Goal: Find specific page/section: Find specific page/section

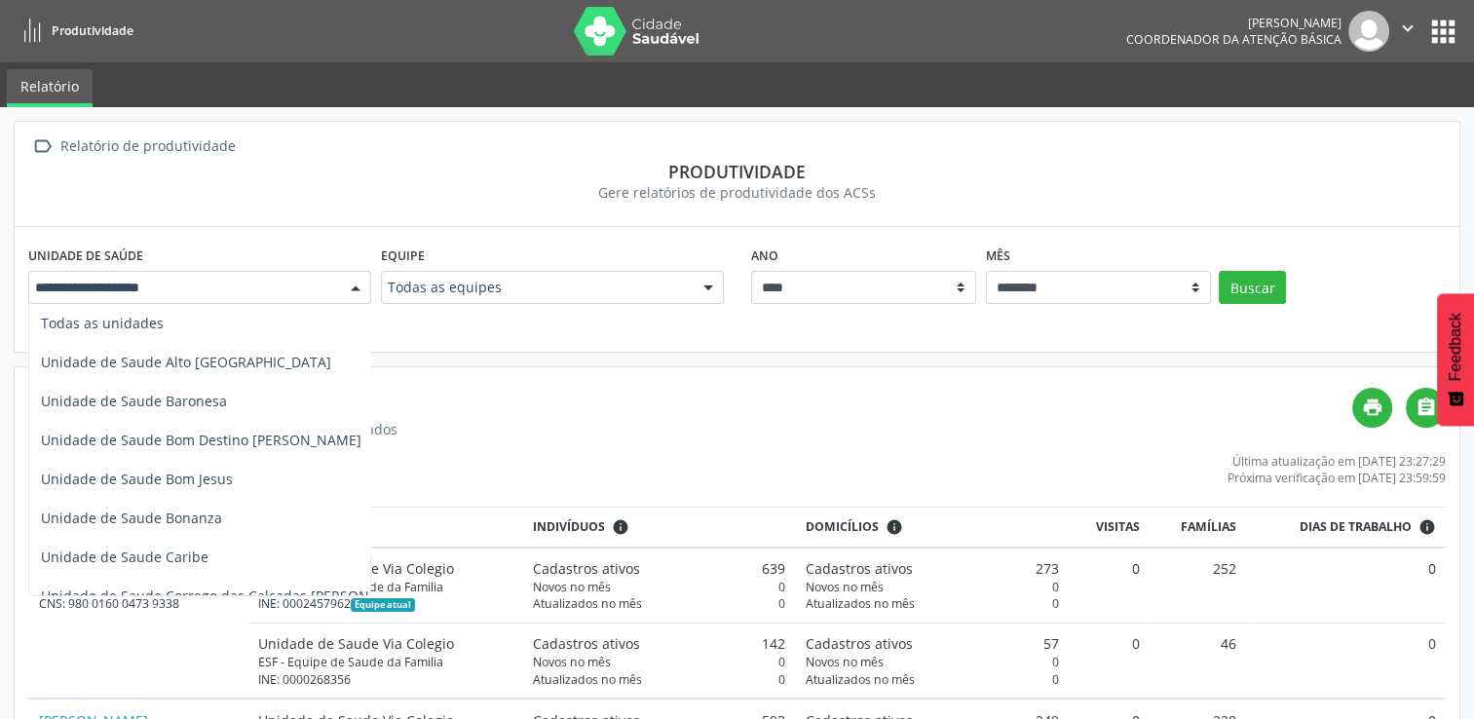
click at [356, 290] on div at bounding box center [355, 288] width 29 height 33
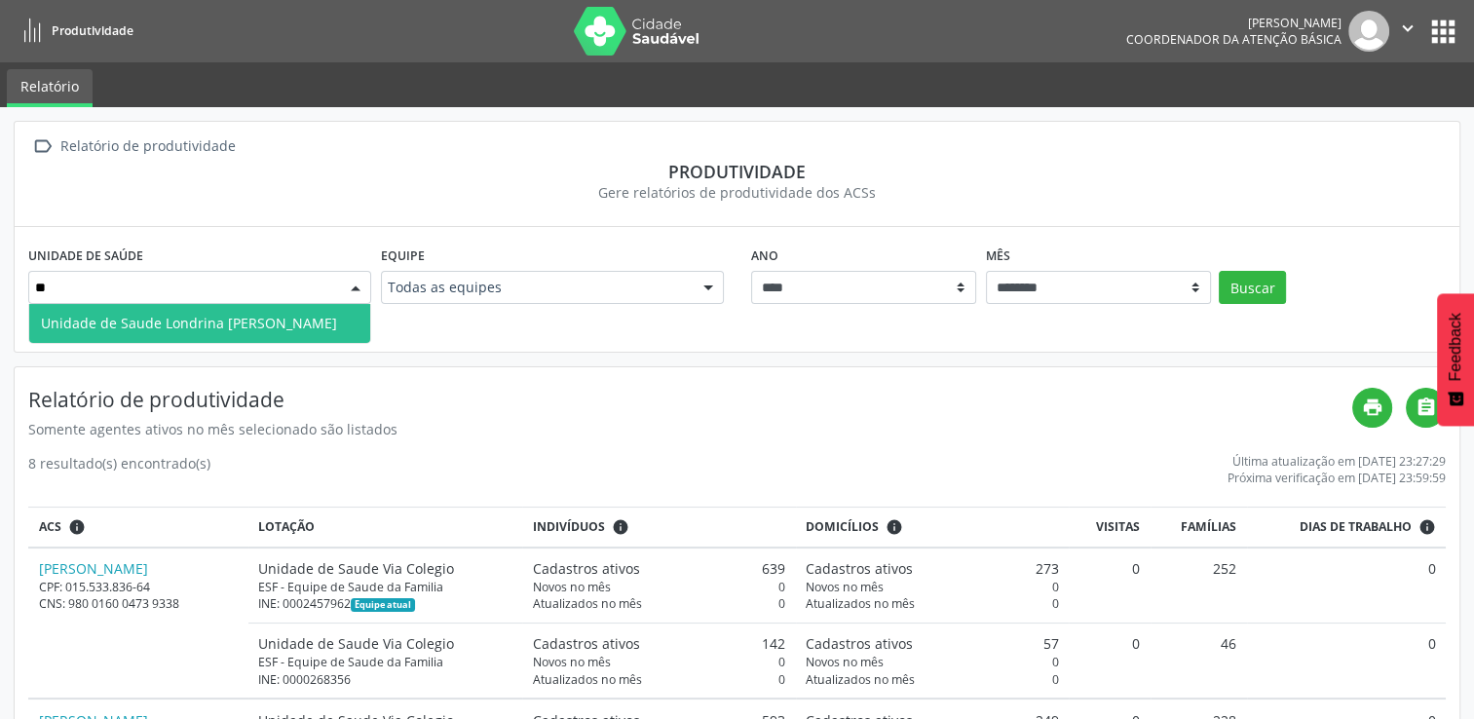
type input "***"
click at [347, 312] on span "Unidade de Saude Londrina Dioclesio M Santos" at bounding box center [199, 323] width 341 height 39
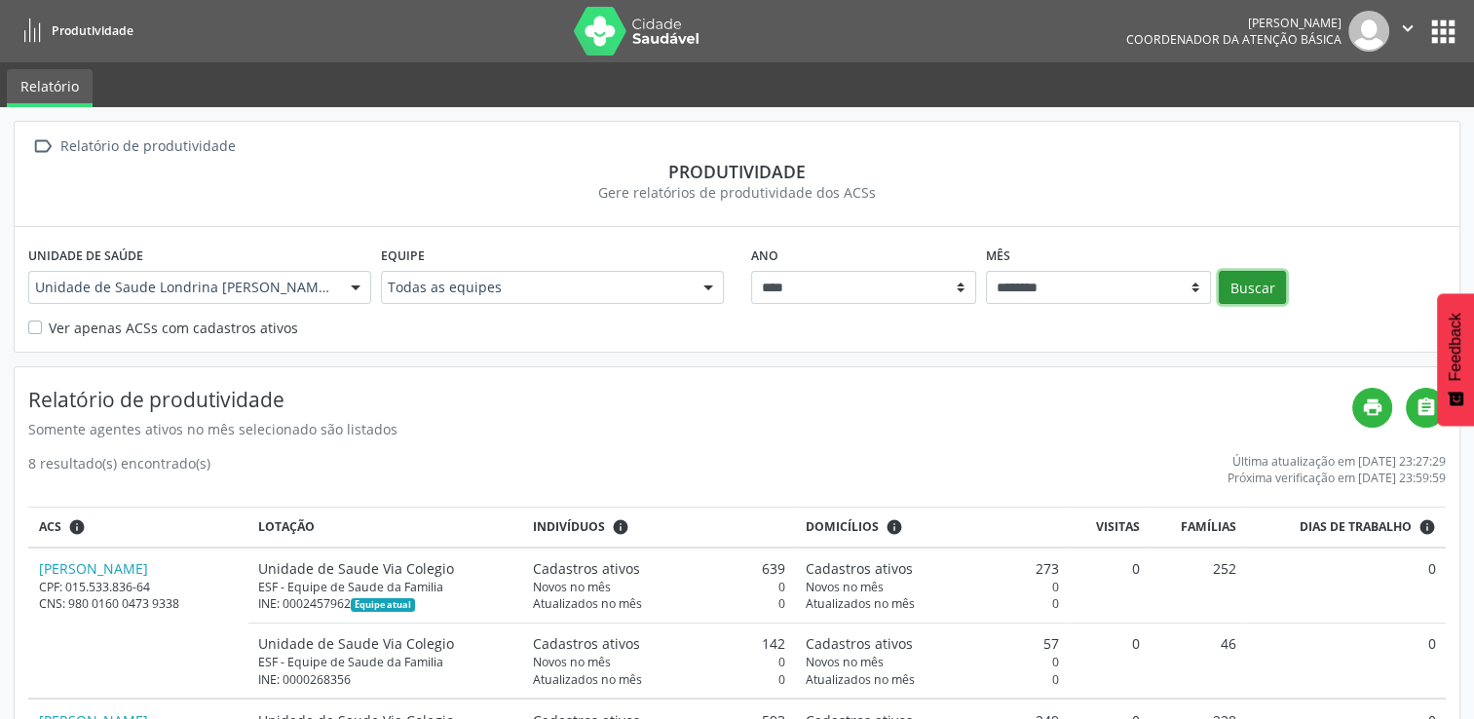
click at [1251, 282] on button "Buscar" at bounding box center [1252, 287] width 67 height 33
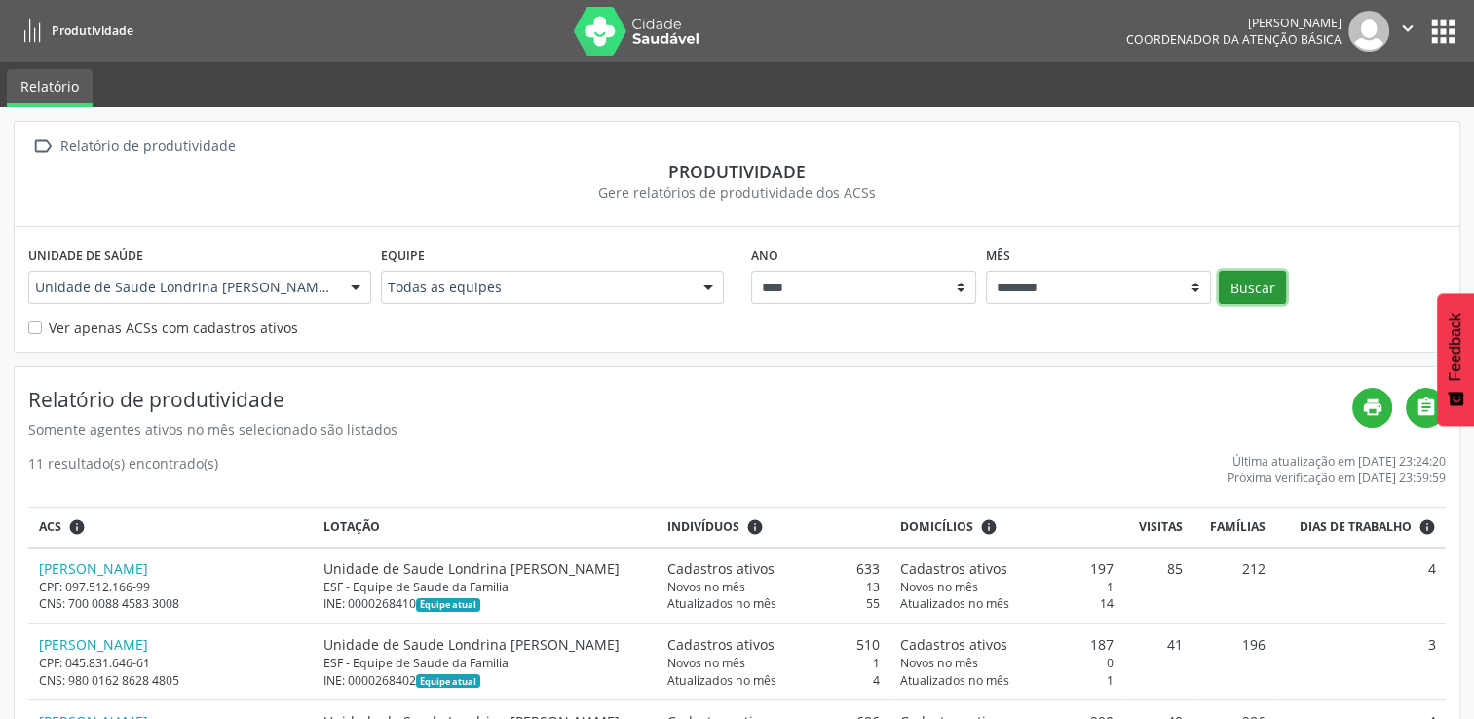
click at [1254, 290] on button "Buscar" at bounding box center [1252, 287] width 67 height 33
click at [1438, 19] on button "apps" at bounding box center [1444, 32] width 34 height 34
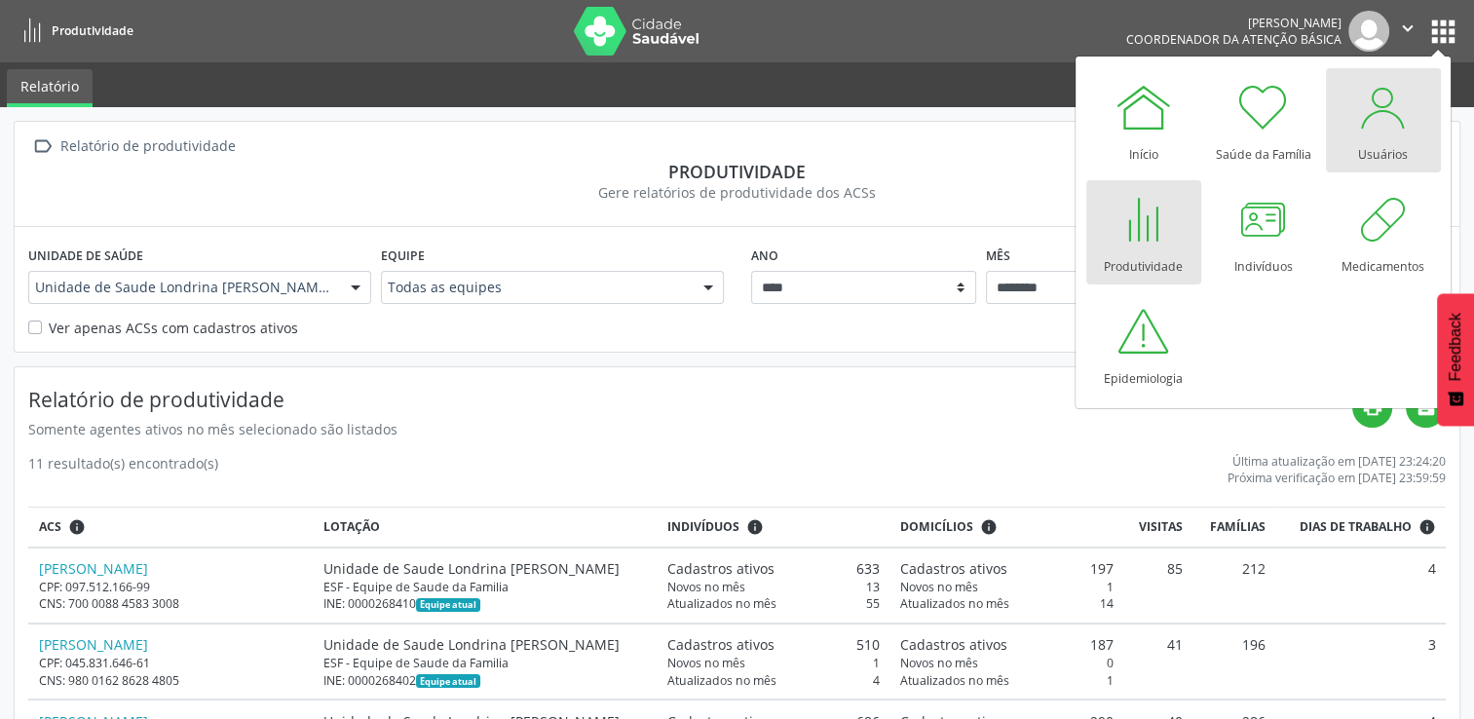
click at [1380, 134] on div at bounding box center [1384, 107] width 58 height 58
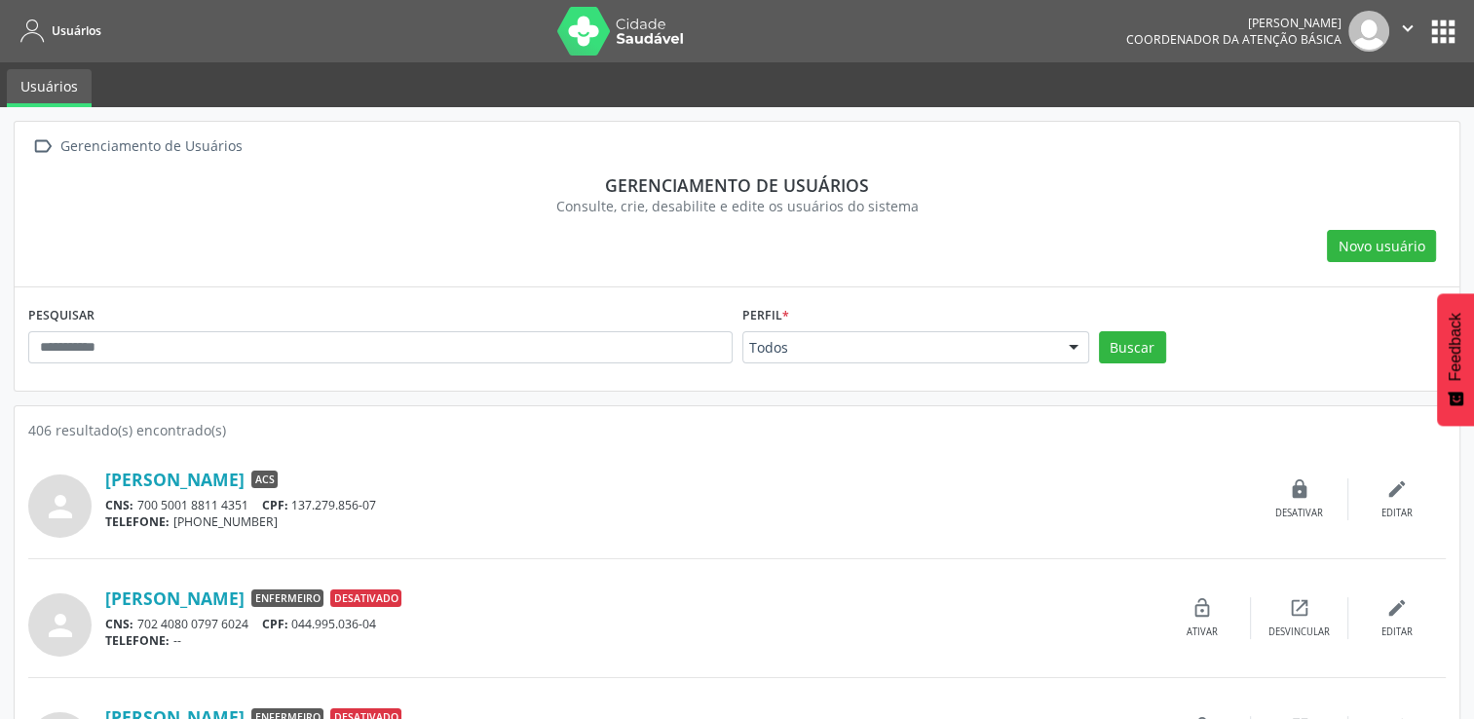
click at [1433, 21] on button "apps" at bounding box center [1444, 32] width 34 height 34
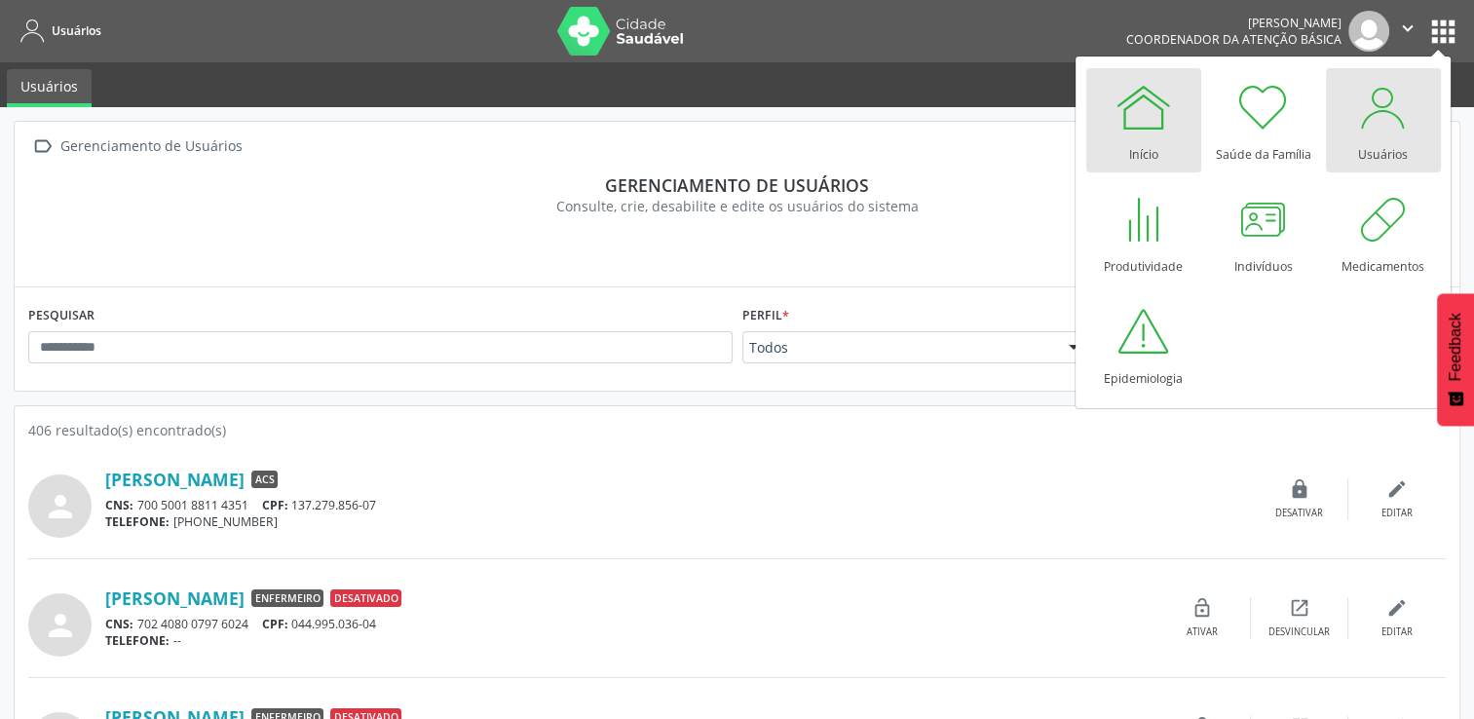
click at [1133, 138] on div "Início" at bounding box center [1143, 149] width 29 height 26
